Goal: Information Seeking & Learning: Learn about a topic

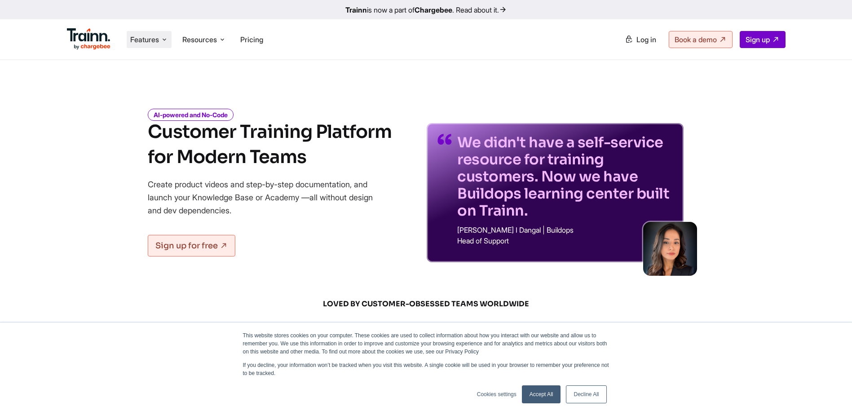
click at [155, 40] on span "Features" at bounding box center [144, 40] width 29 height 10
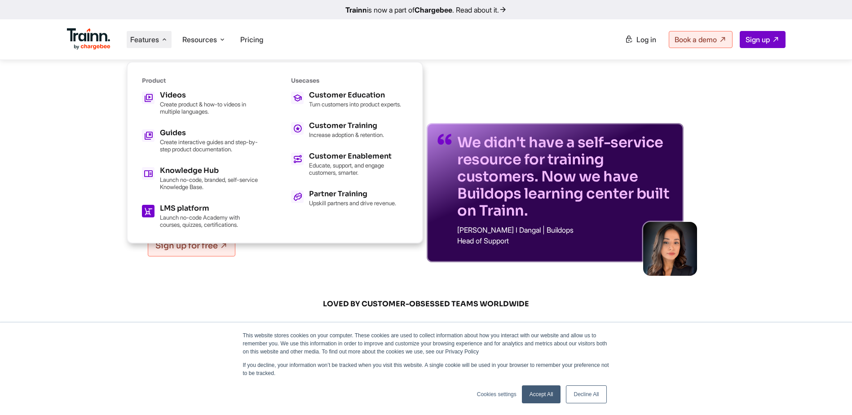
click at [183, 211] on h5 "LMS platform" at bounding box center [209, 208] width 99 height 7
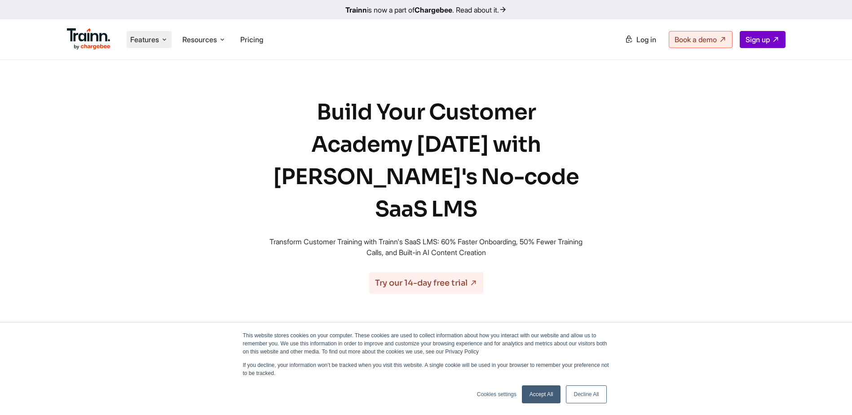
click at [153, 40] on span "Features" at bounding box center [144, 40] width 29 height 10
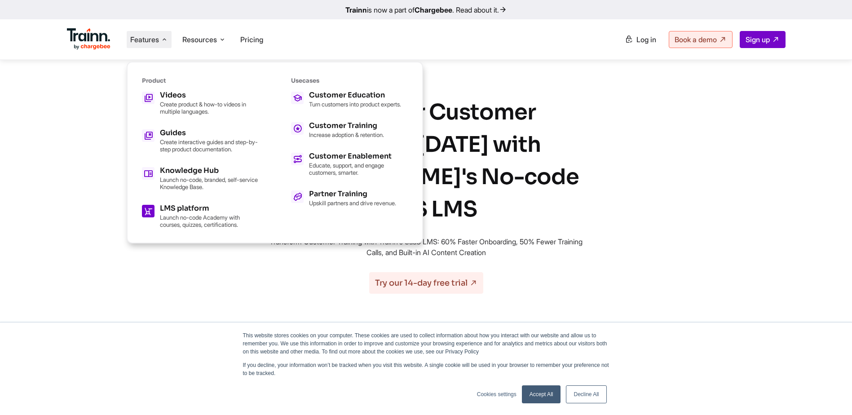
click at [192, 216] on p "Launch no-code Academy with courses, quizzes, certifications." at bounding box center [209, 221] width 99 height 14
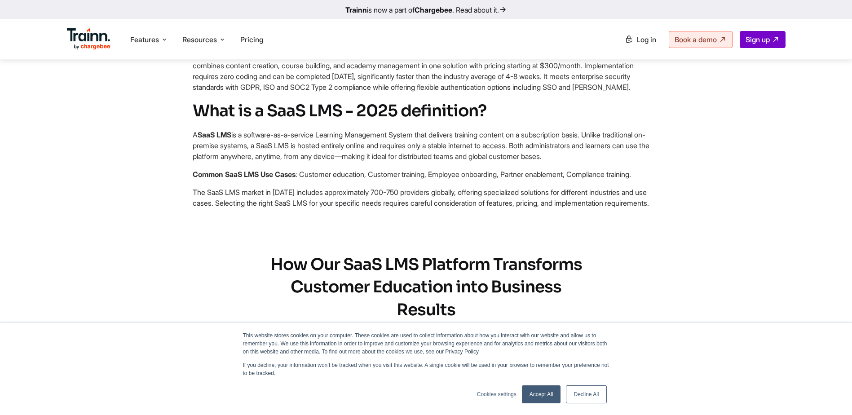
scroll to position [494, 0]
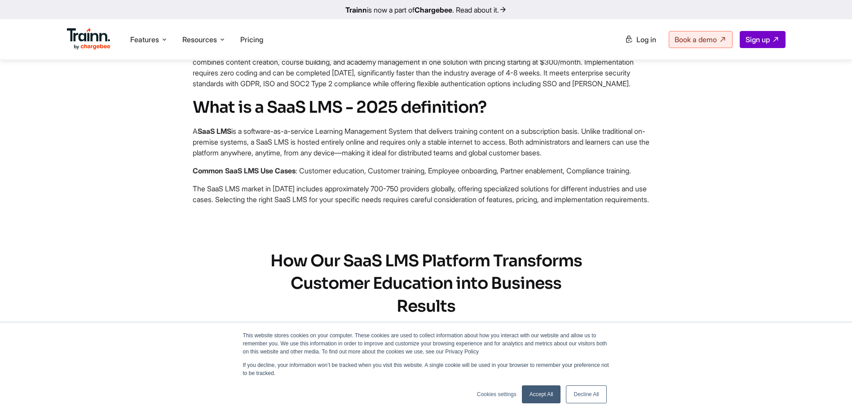
click at [536, 396] on link "Accept All" at bounding box center [541, 395] width 39 height 18
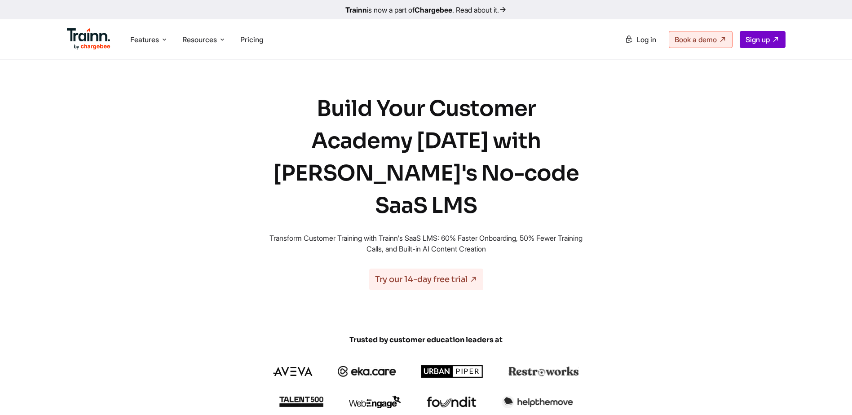
scroll to position [0, 0]
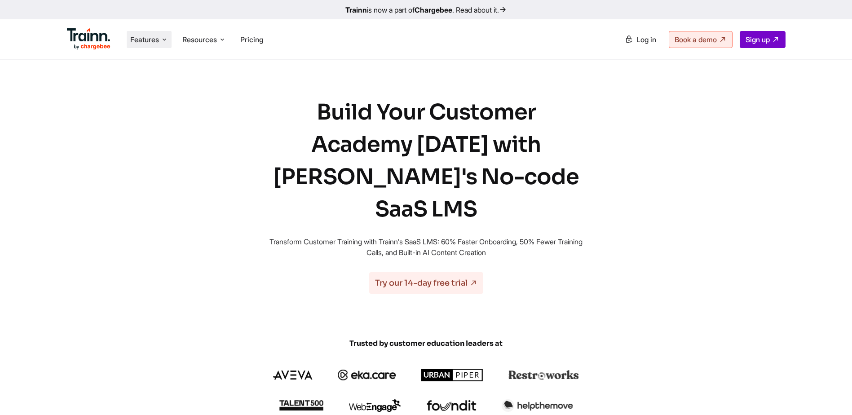
click at [151, 37] on span "Features" at bounding box center [144, 40] width 29 height 10
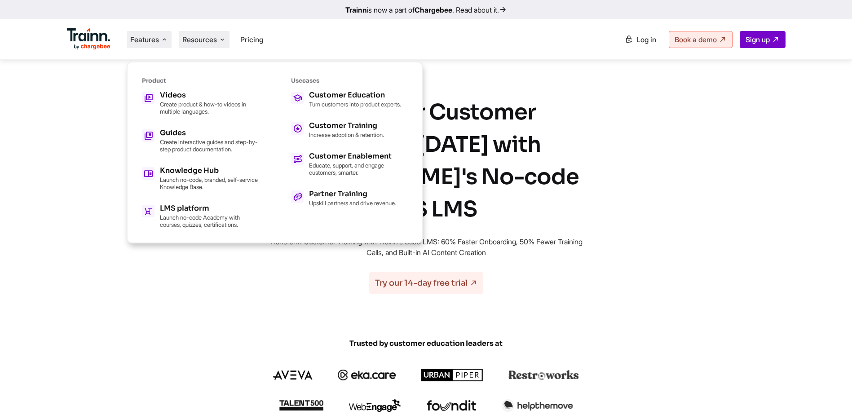
click at [199, 39] on span "Resources" at bounding box center [199, 40] width 35 height 10
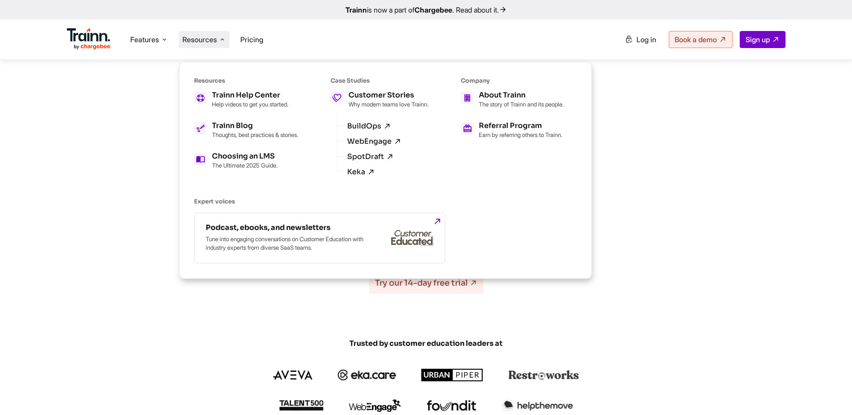
drag, startPoint x: 155, startPoint y: 122, endPoint x: 157, endPoint y: 104, distance: 17.6
